Goal: Navigation & Orientation: Find specific page/section

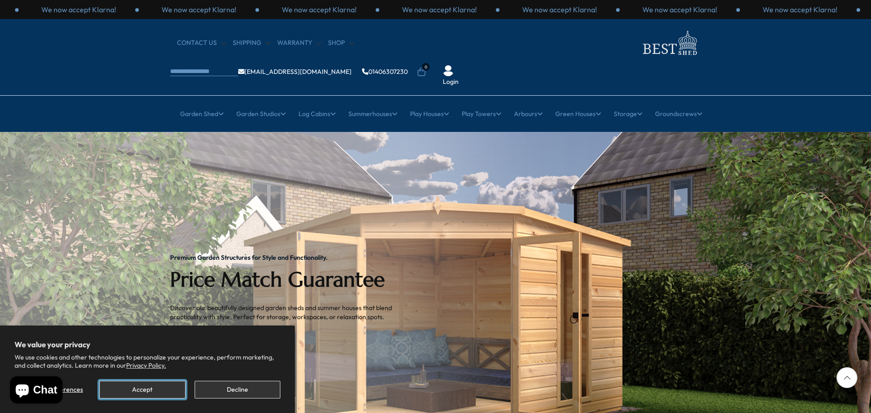
click at [148, 392] on button "Accept" at bounding box center [142, 390] width 86 height 18
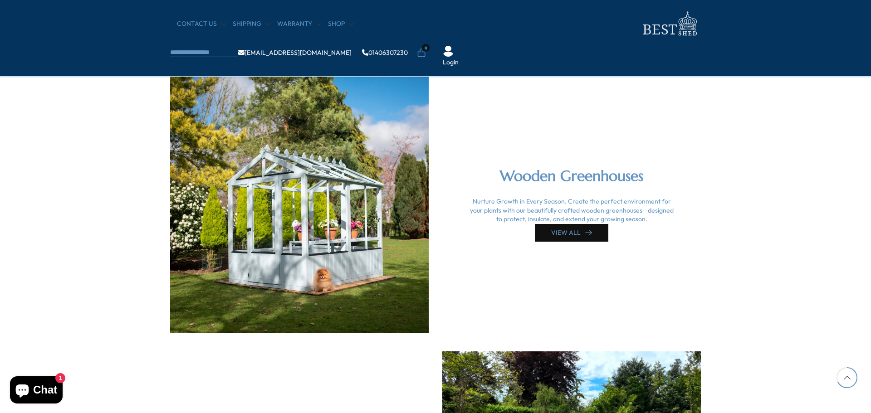
scroll to position [1906, 0]
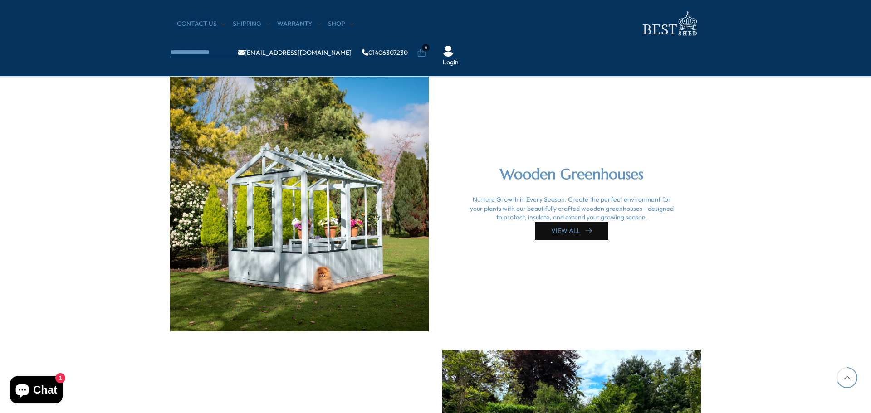
click at [566, 233] on link "VIEW ALL" at bounding box center [572, 231] width 74 height 18
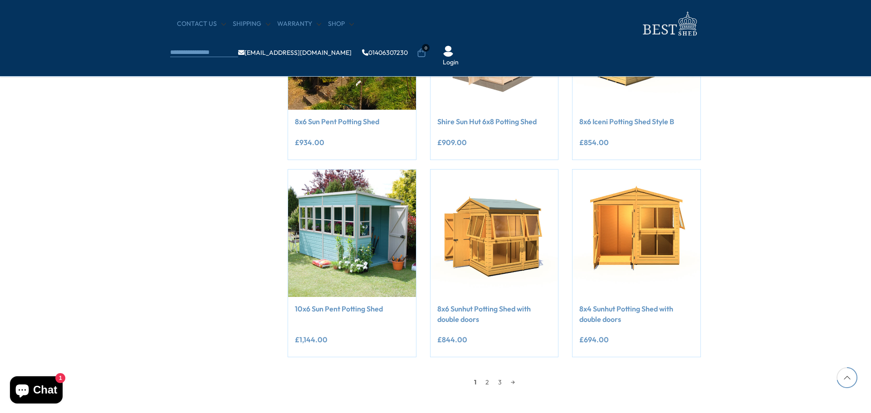
scroll to position [817, 0]
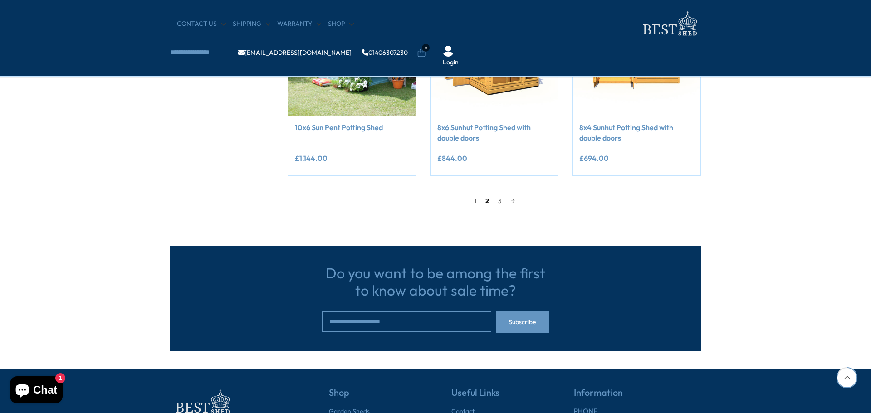
click at [484, 200] on link "2" at bounding box center [487, 201] width 13 height 14
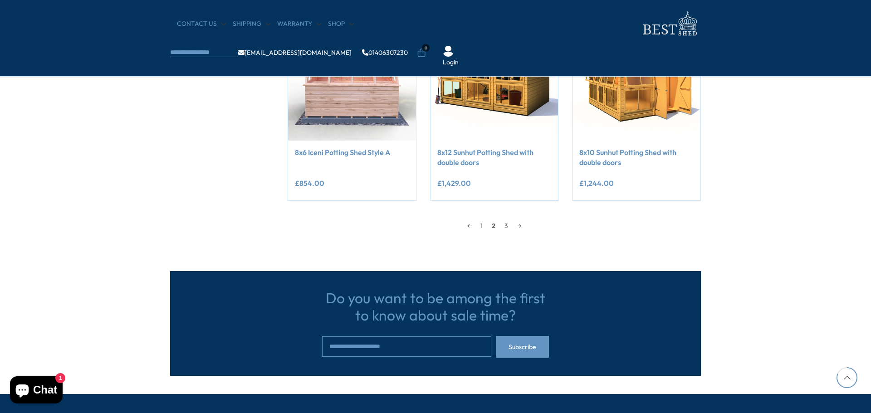
scroll to position [813, 0]
click at [507, 228] on link "3" at bounding box center [506, 226] width 13 height 14
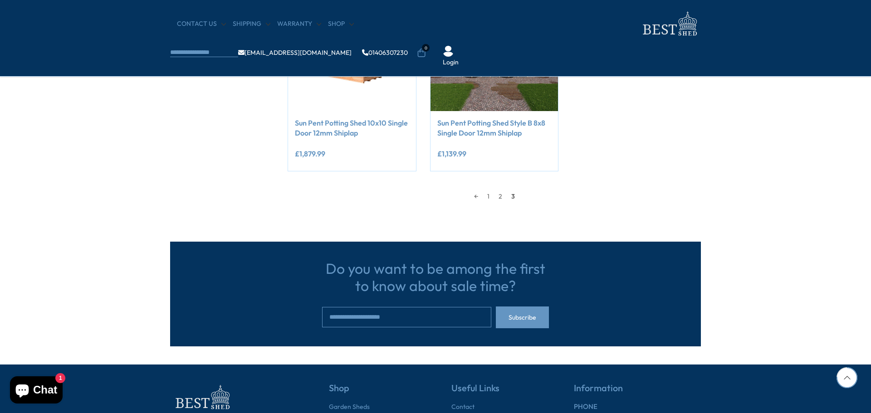
scroll to position [858, 0]
